Goal: Transaction & Acquisition: Register for event/course

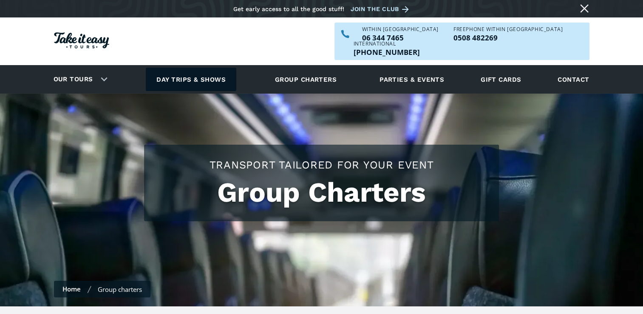
click at [191, 68] on link "Day trips & shows" at bounding box center [191, 79] width 91 height 23
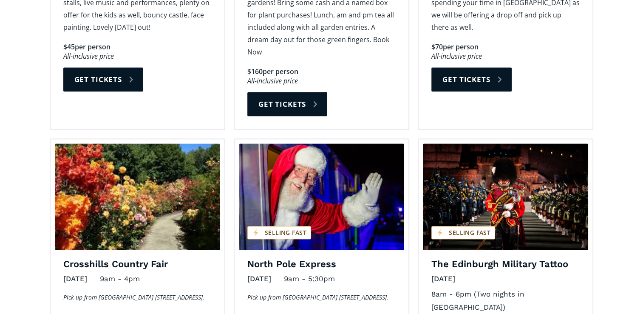
scroll to position [1227, 0]
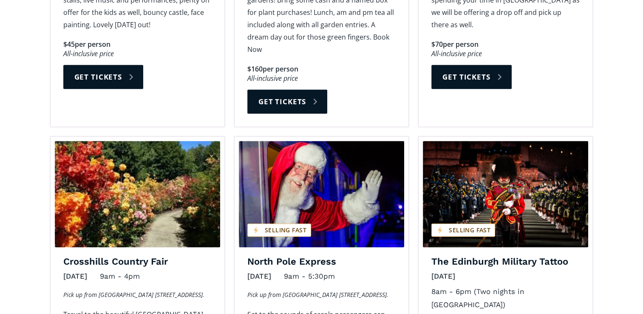
click at [191, 62] on div "[PERSON_NAME] Christmas Fair [DATE] 8:30am - 4:30pm Pick up from [GEOGRAPHIC_DA…" at bounding box center [138, 3] width 174 height 198
click at [191, 62] on div "Levin's Christmas Fair November 1, 2025 8:30am - 4:30pm Pick up from Wanganui R…" at bounding box center [138, 3] width 174 height 198
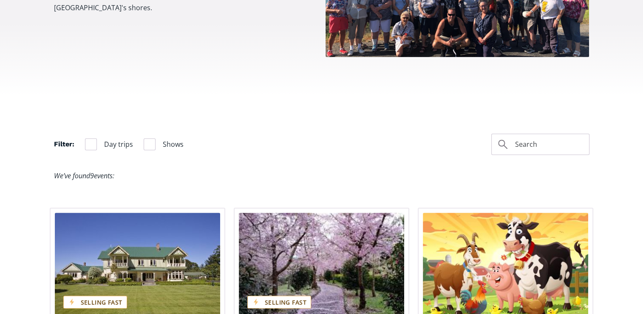
scroll to position [452, 0]
click at [151, 138] on div "Filter" at bounding box center [150, 144] width 12 height 12
click at [149, 141] on input "Shows" at bounding box center [147, 144] width 6 height 6
checkbox input "true"
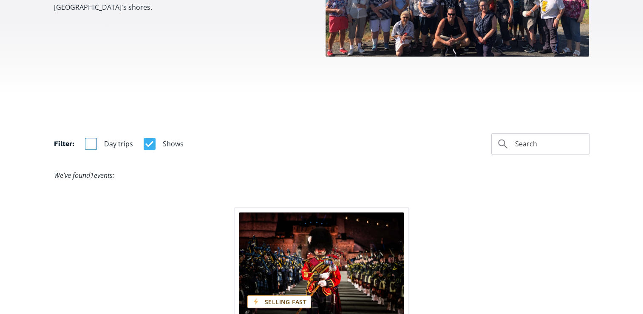
click at [90, 138] on div "Filter" at bounding box center [91, 144] width 12 height 12
click at [90, 141] on input "Day trips" at bounding box center [88, 144] width 6 height 6
checkbox input "true"
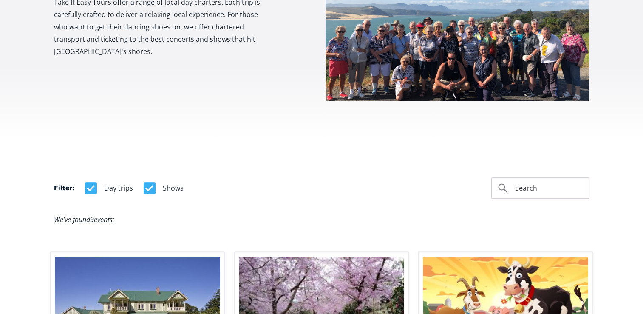
scroll to position [395, 0]
